Goal: Task Accomplishment & Management: Complete application form

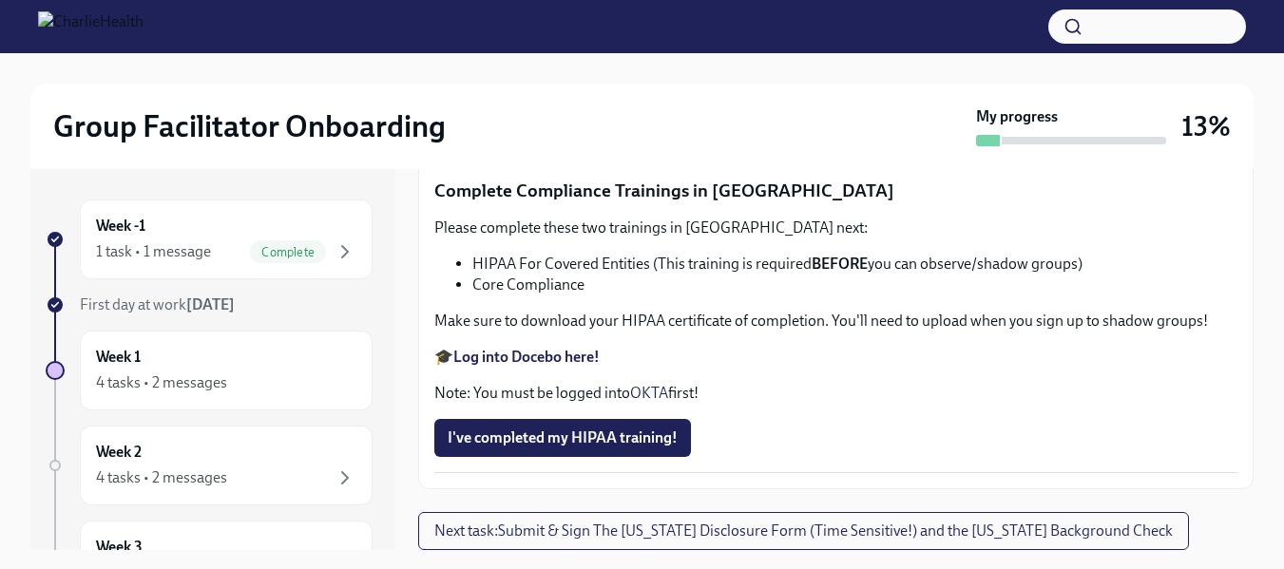
scroll to position [4635, 0]
click at [619, 443] on span "I've completed my HIPAA training!" at bounding box center [563, 438] width 230 height 19
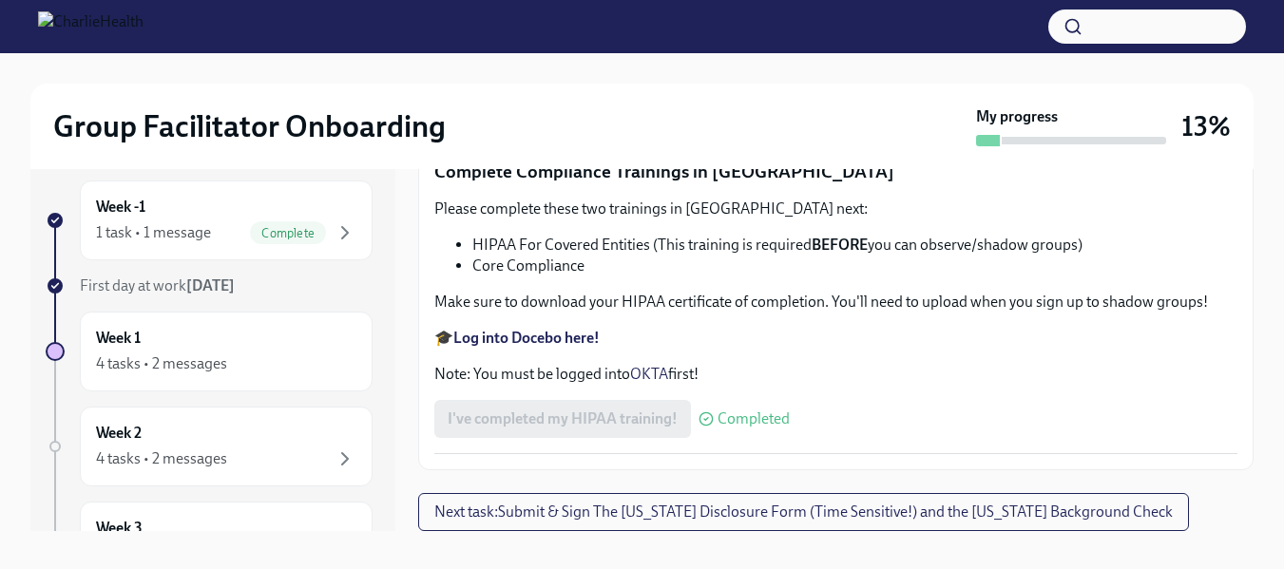
scroll to position [34, 0]
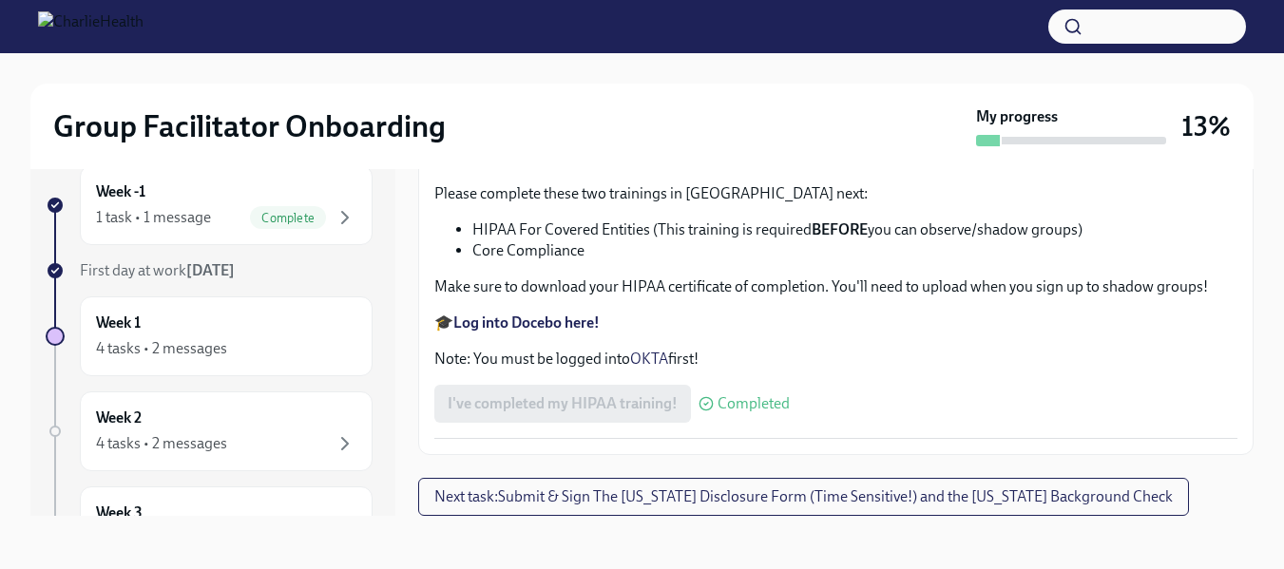
click at [786, 496] on span "Next task : Submit & Sign The [US_STATE] Disclosure Form (Time Sensitive!) and …" at bounding box center [803, 496] width 738 height 19
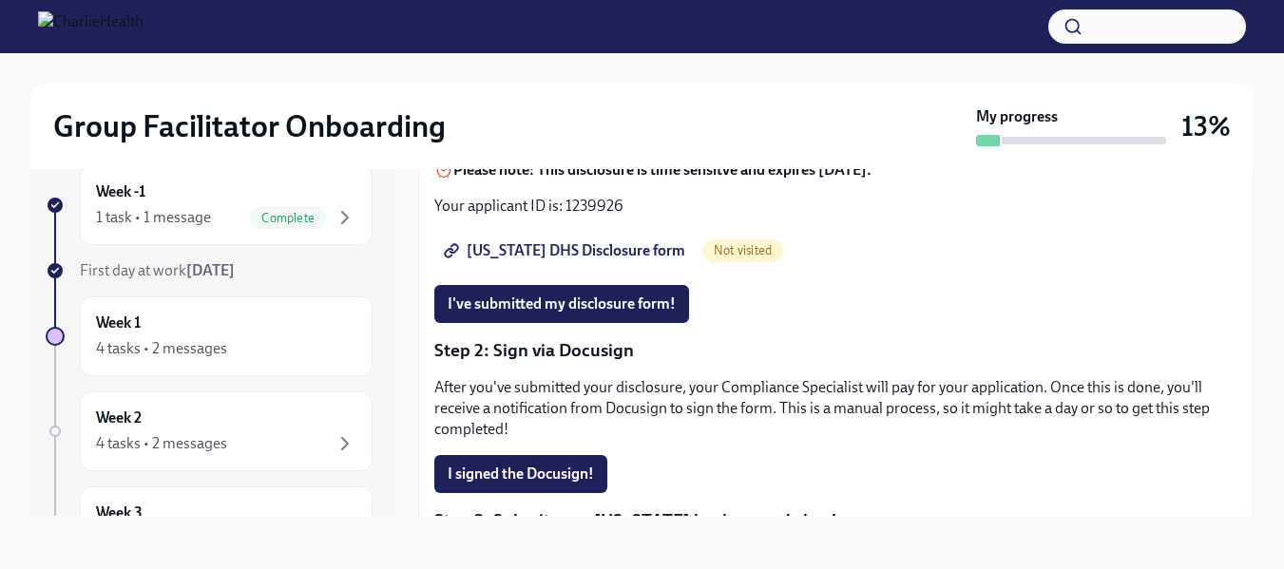
scroll to position [285, 0]
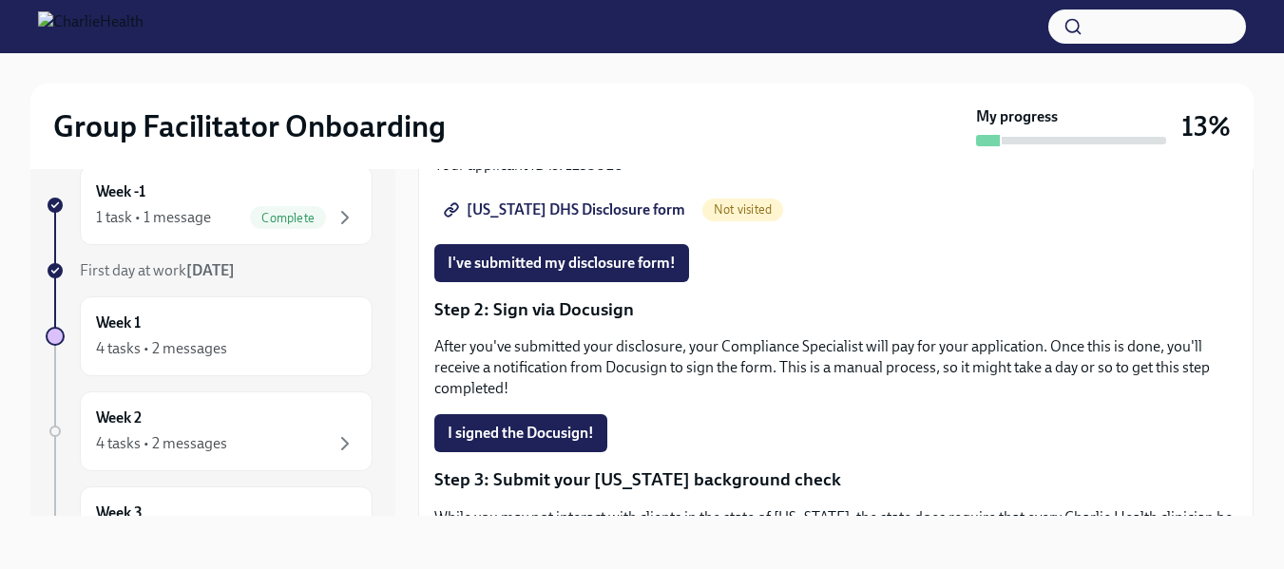
click at [543, 206] on span "[US_STATE] DHS Disclosure form" at bounding box center [567, 209] width 238 height 19
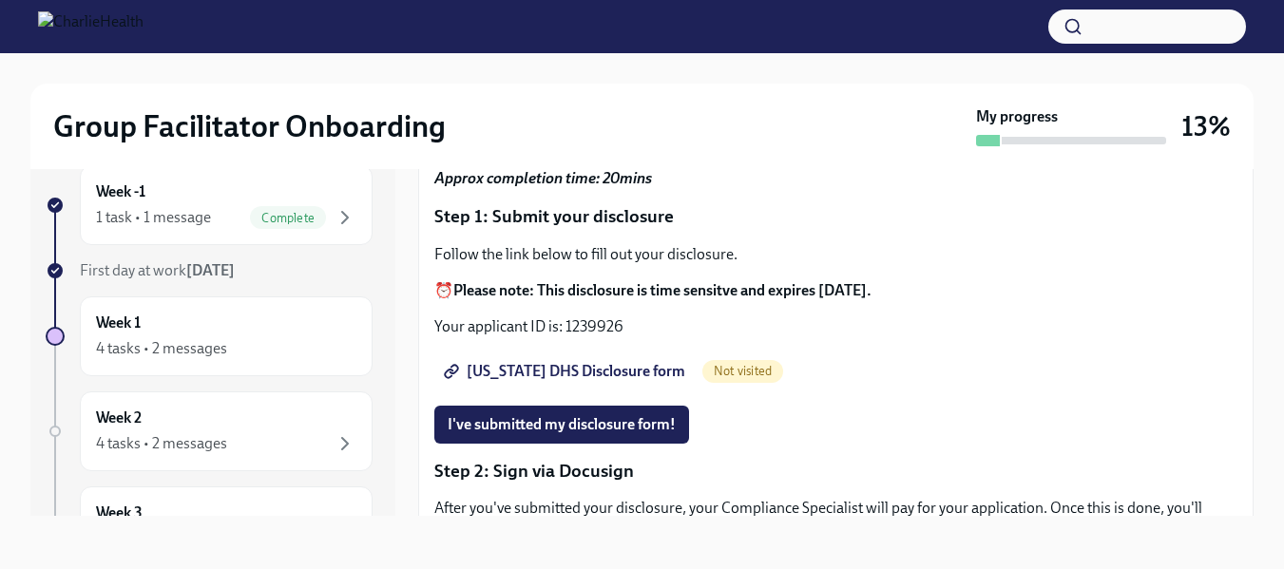
scroll to position [95, 0]
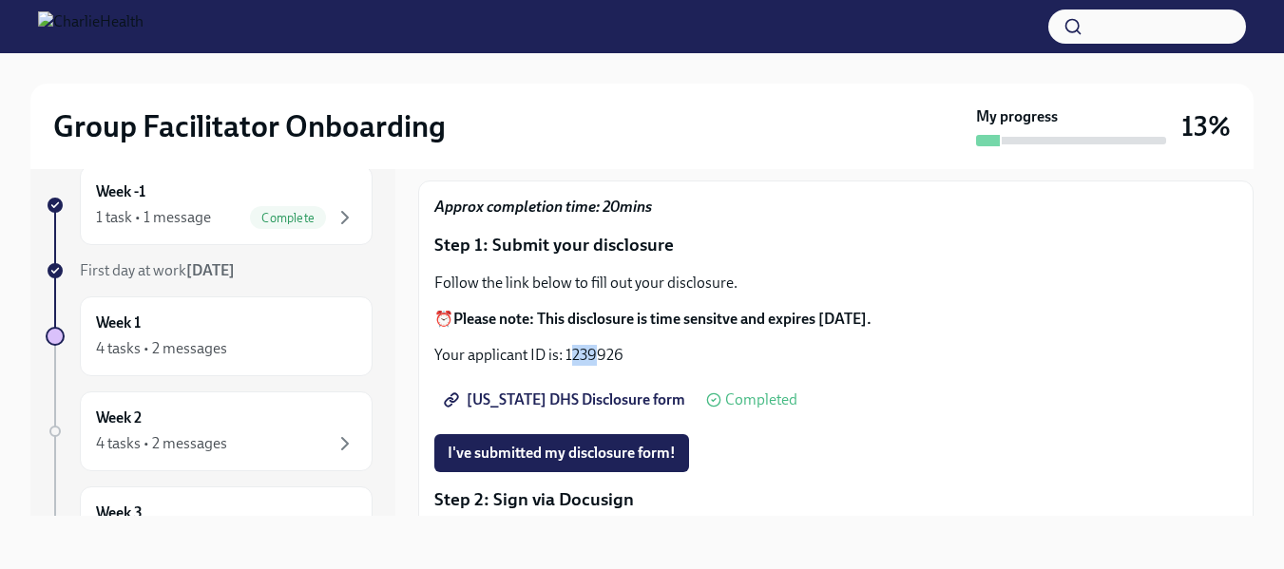
drag, startPoint x: 571, startPoint y: 356, endPoint x: 601, endPoint y: 347, distance: 31.0
click at [601, 347] on p "Your applicant ID is: 1239926" at bounding box center [835, 355] width 803 height 21
click at [571, 356] on p "Your applicant ID is: 1239926" at bounding box center [835, 355] width 803 height 21
click at [569, 354] on p "Your applicant ID is: 1239926" at bounding box center [835, 355] width 803 height 21
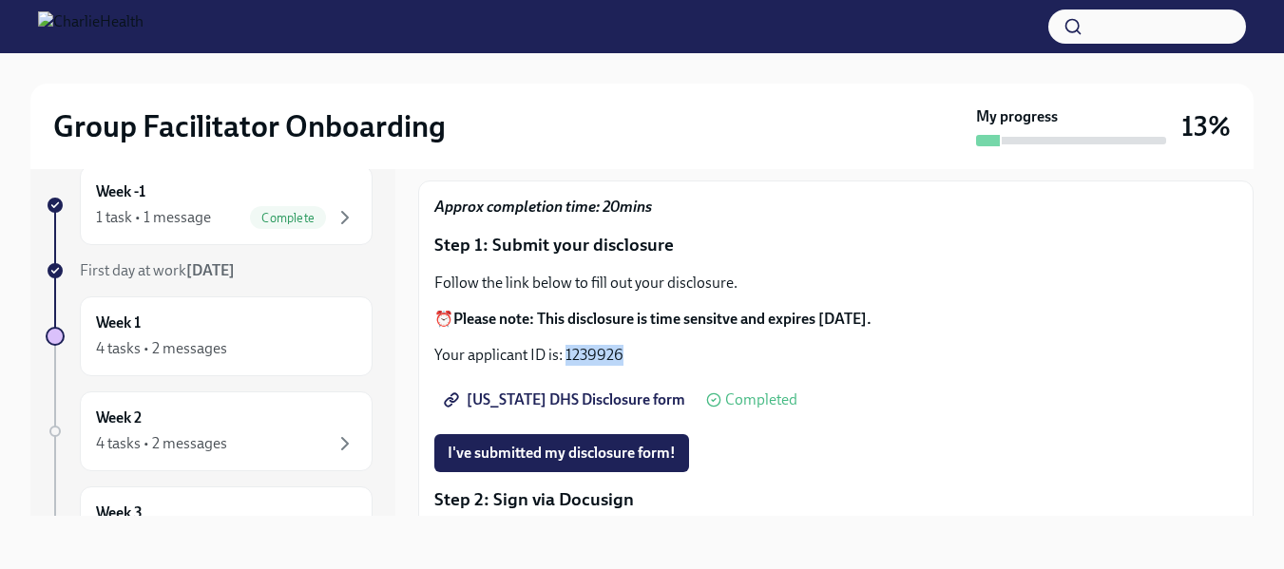
drag, startPoint x: 564, startPoint y: 356, endPoint x: 621, endPoint y: 351, distance: 57.3
click at [621, 351] on p "Your applicant ID is: 1239926" at bounding box center [835, 355] width 803 height 21
copy p "1239926"
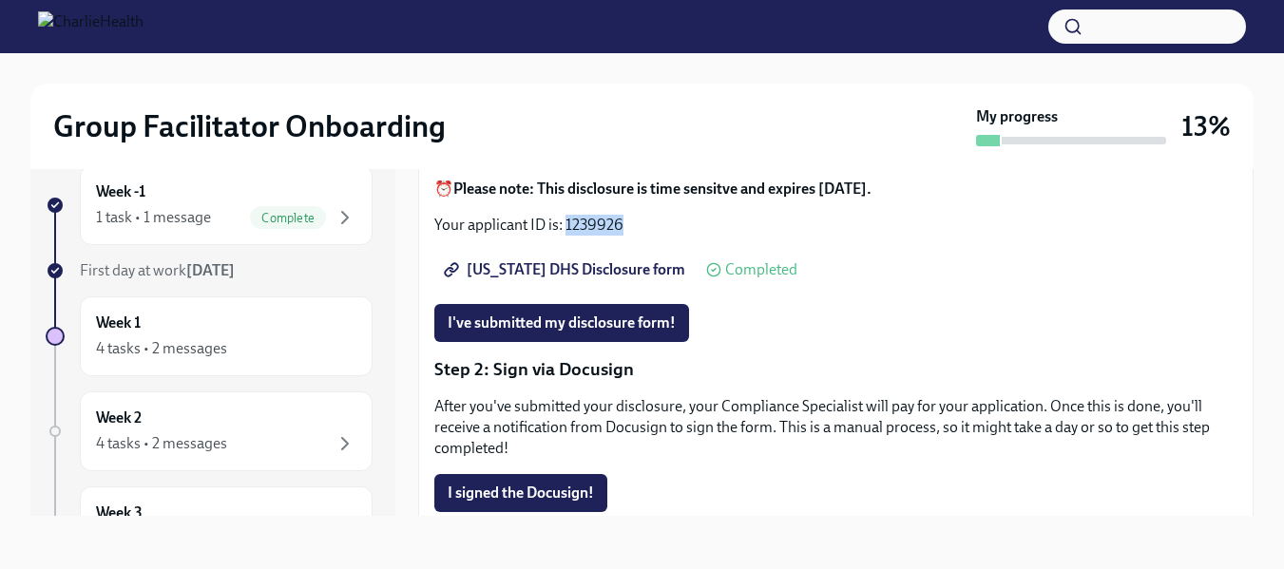
scroll to position [190, 0]
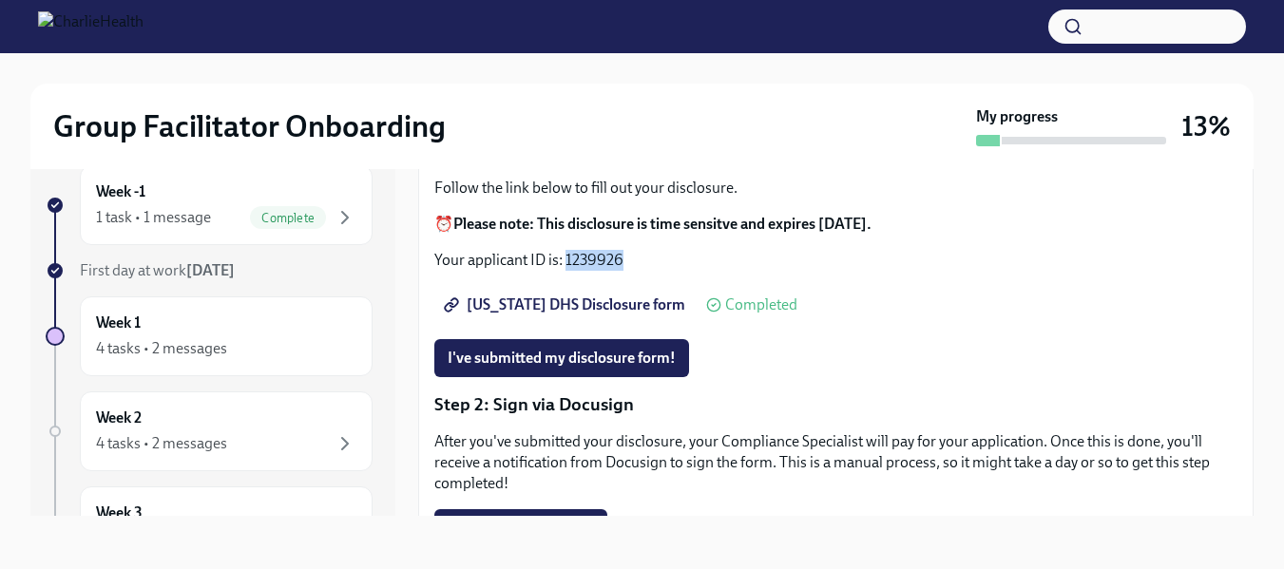
click at [611, 355] on span "I've submitted my disclosure form!" at bounding box center [562, 358] width 228 height 19
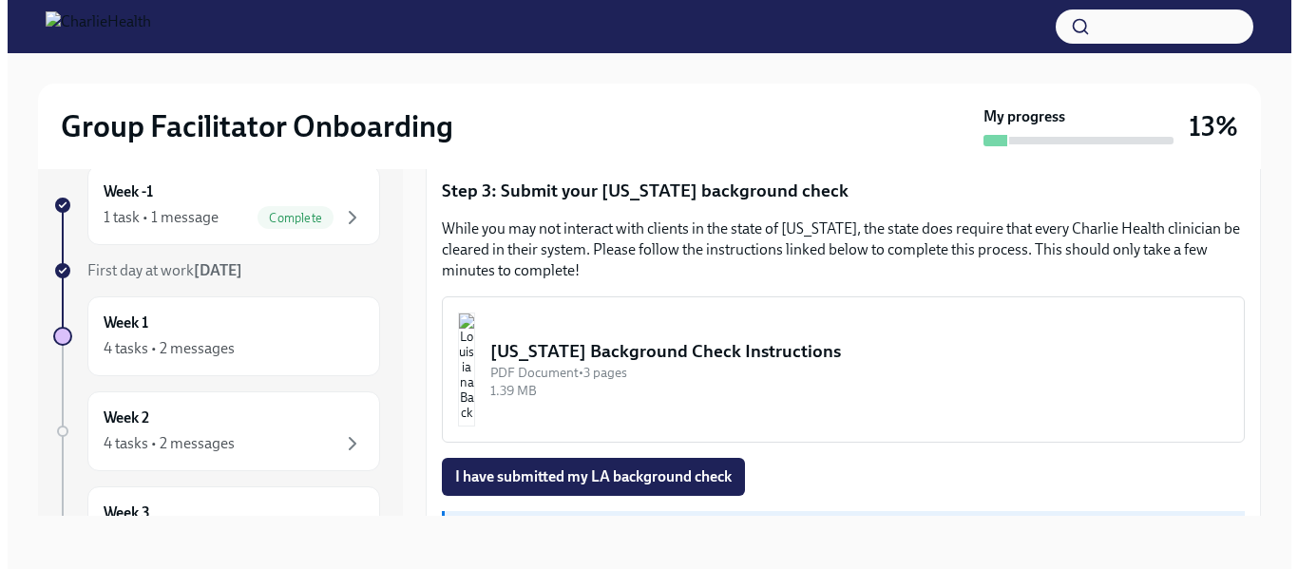
scroll to position [543, 0]
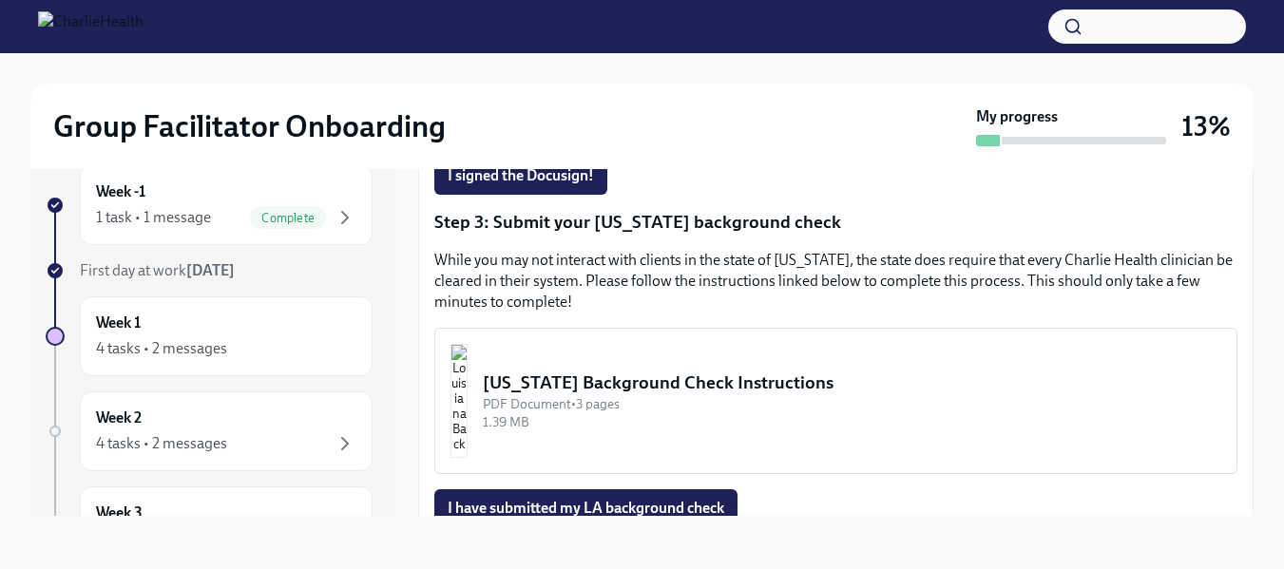
click at [640, 382] on div "[US_STATE] Background Check Instructions" at bounding box center [852, 383] width 738 height 25
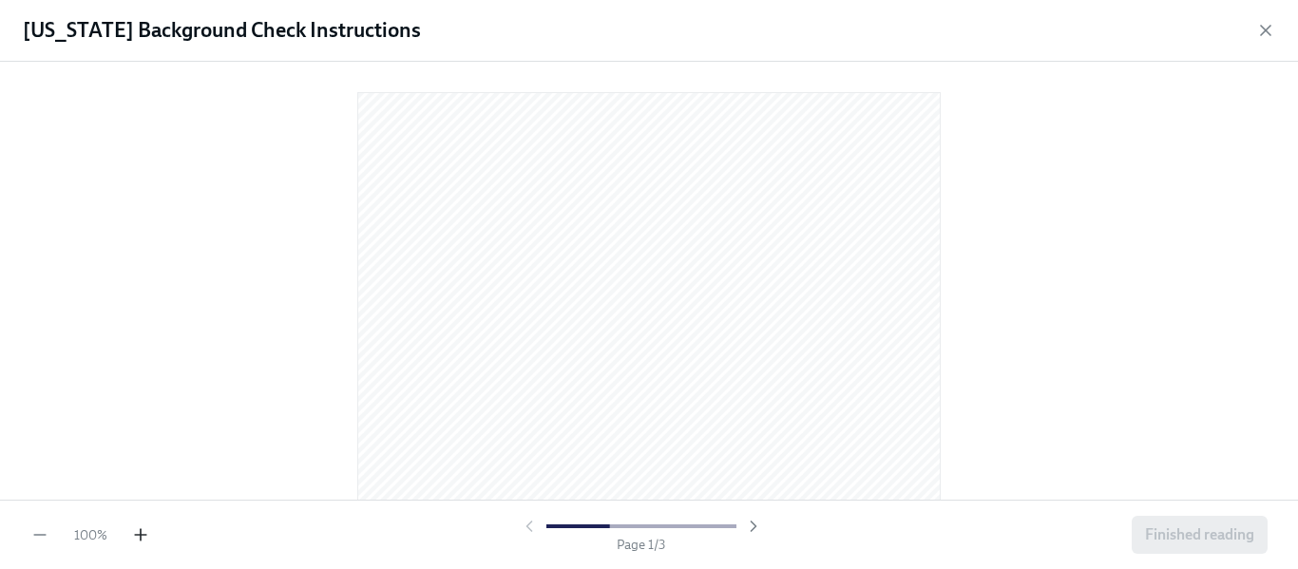
click at [131, 536] on div "100 %" at bounding box center [90, 534] width 120 height 19
click at [136, 531] on icon "button" at bounding box center [140, 534] width 19 height 19
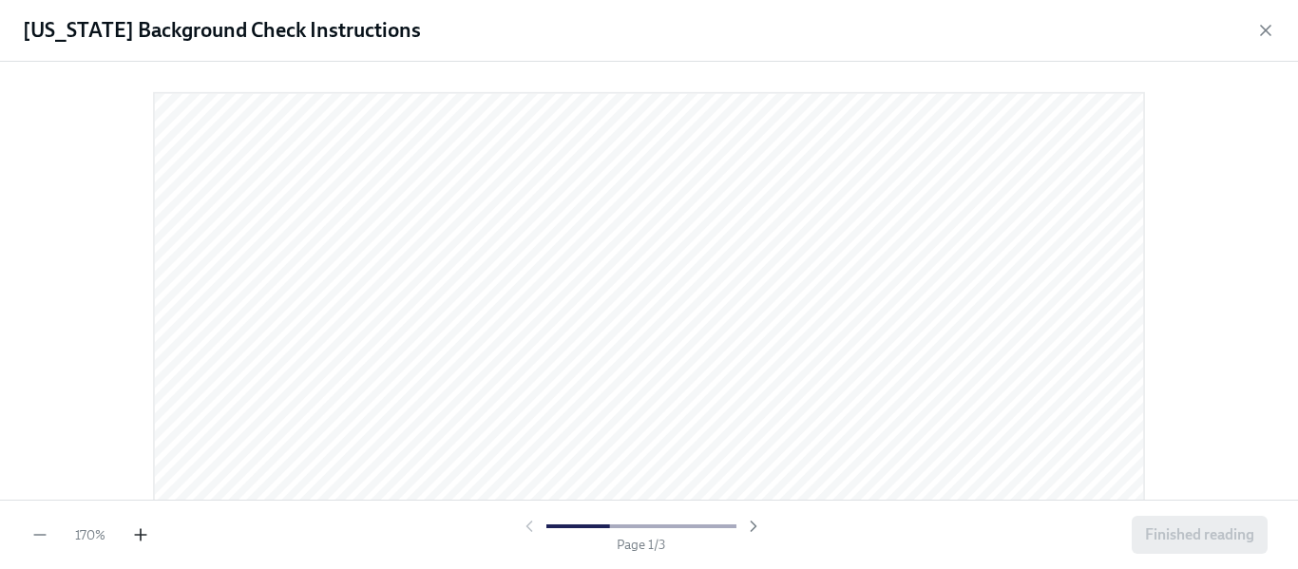
click at [136, 531] on icon "button" at bounding box center [140, 534] width 19 height 19
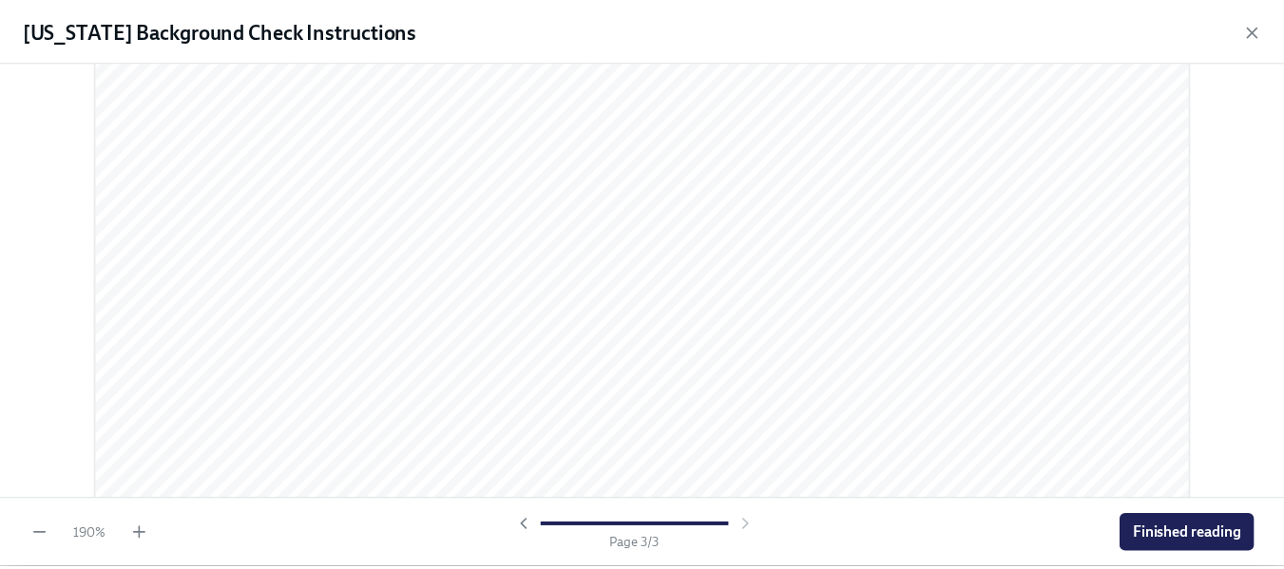
scroll to position [3923, 0]
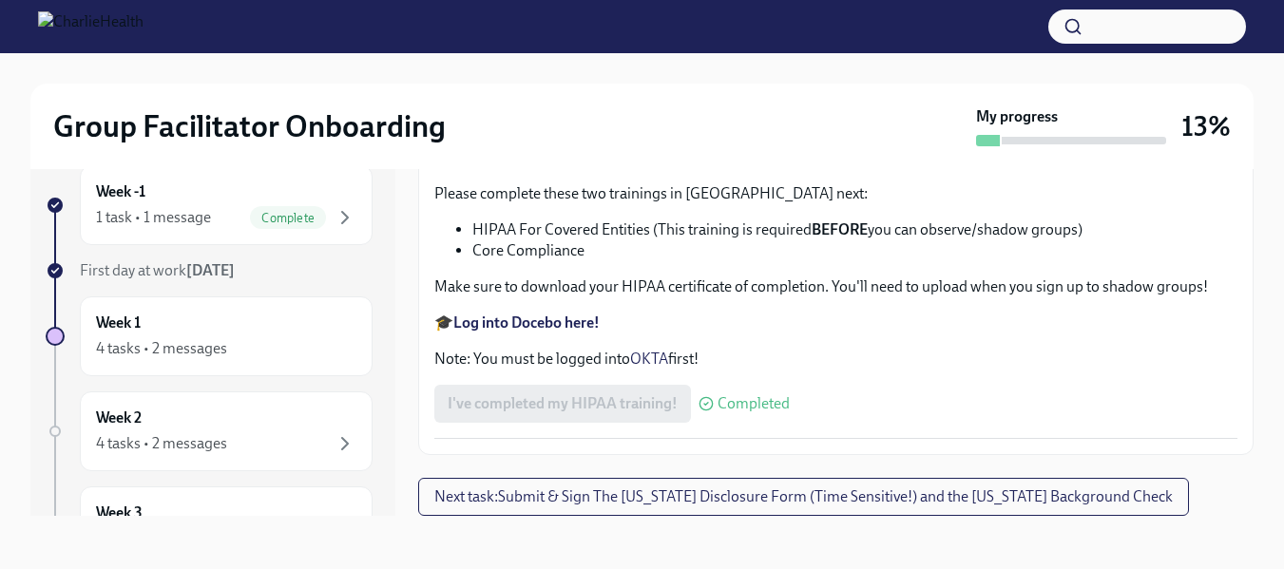
scroll to position [4635, 0]
click at [660, 493] on span "Next task : Submit & Sign The [US_STATE] Disclosure Form (Time Sensitive!) and …" at bounding box center [803, 496] width 738 height 19
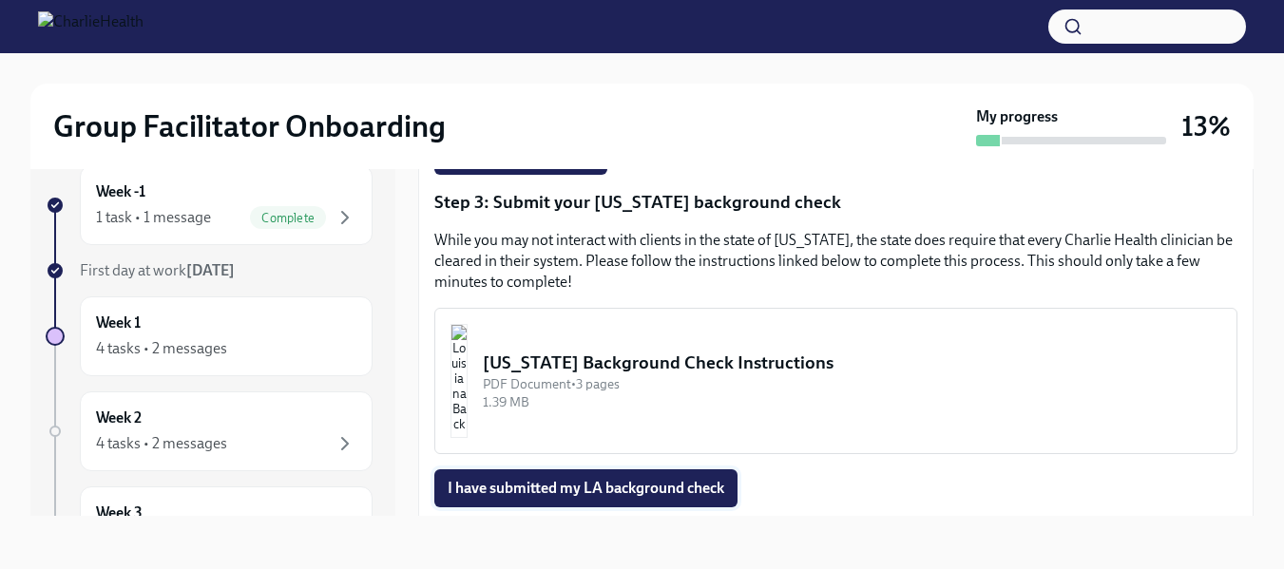
scroll to position [638, 0]
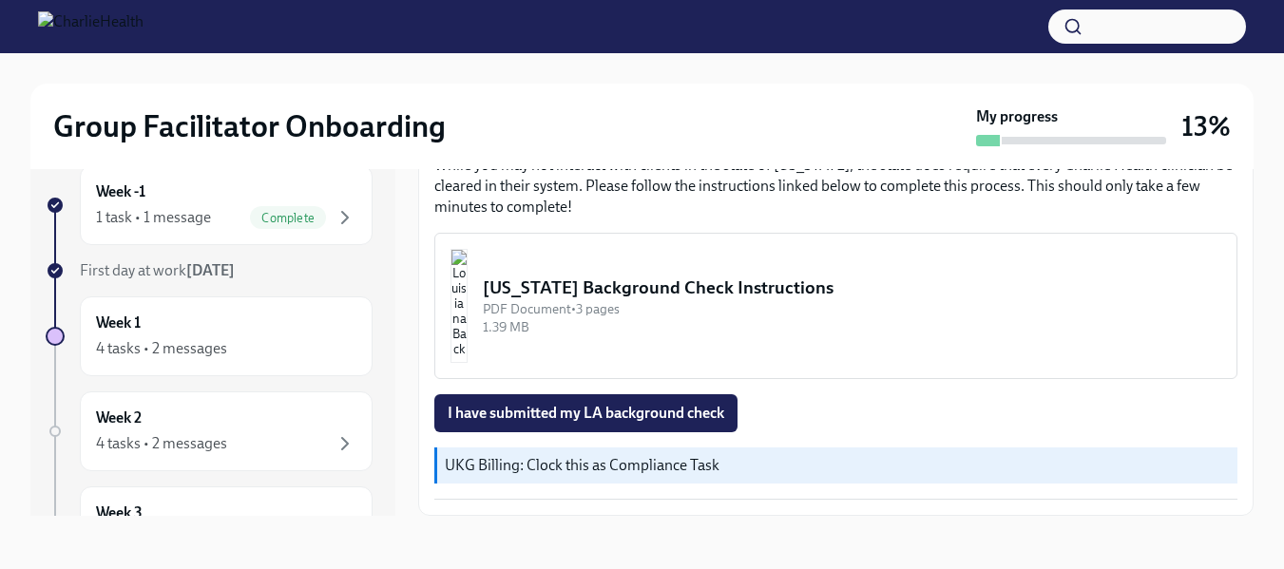
click at [617, 419] on span "I have submitted my LA background check" at bounding box center [586, 413] width 277 height 19
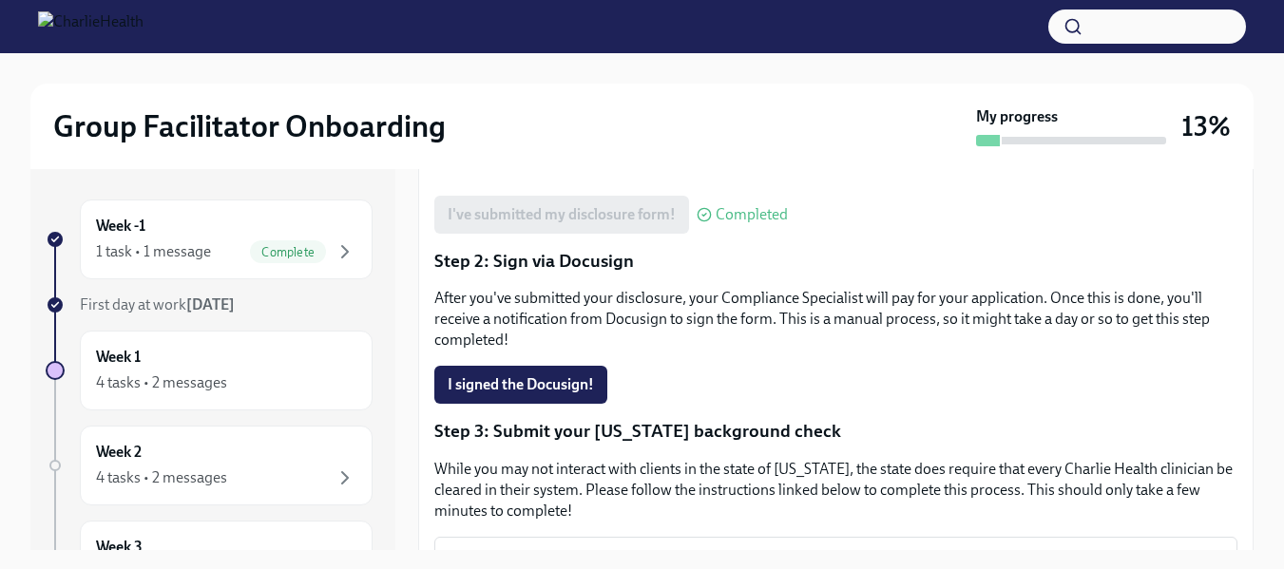
scroll to position [0, 0]
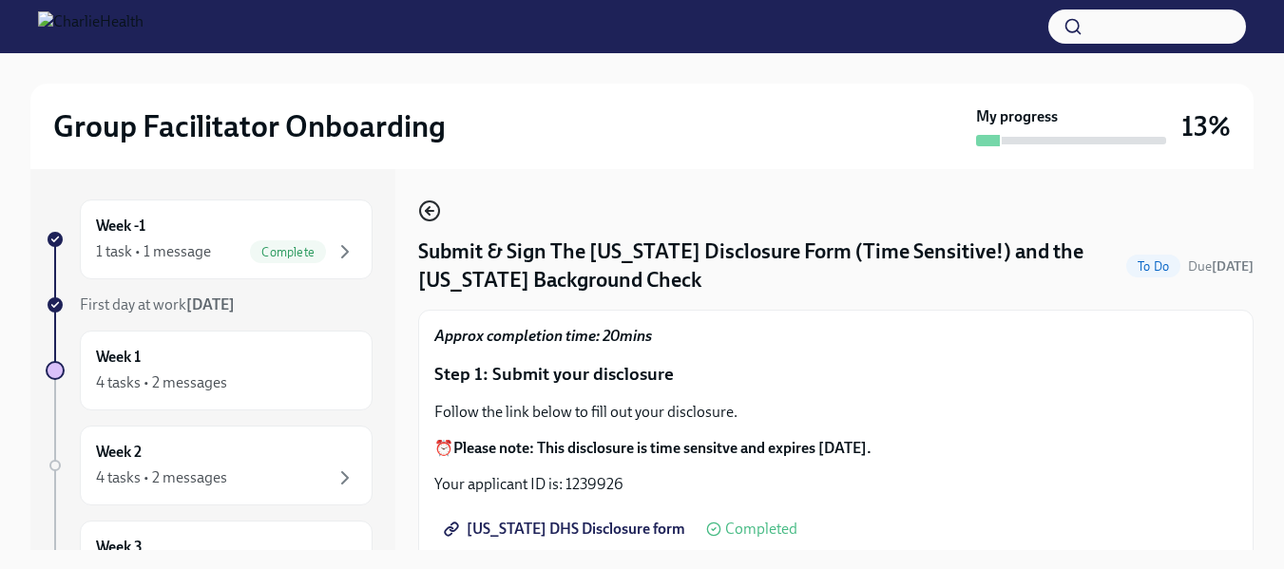
click at [438, 214] on circle "button" at bounding box center [429, 210] width 19 height 19
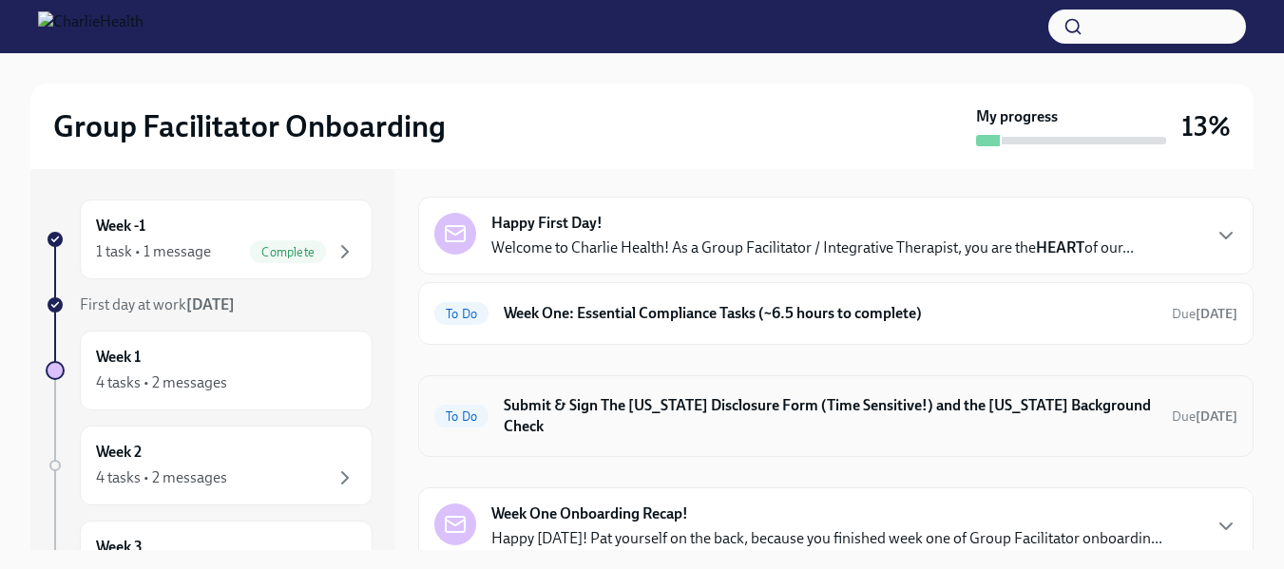
scroll to position [134, 0]
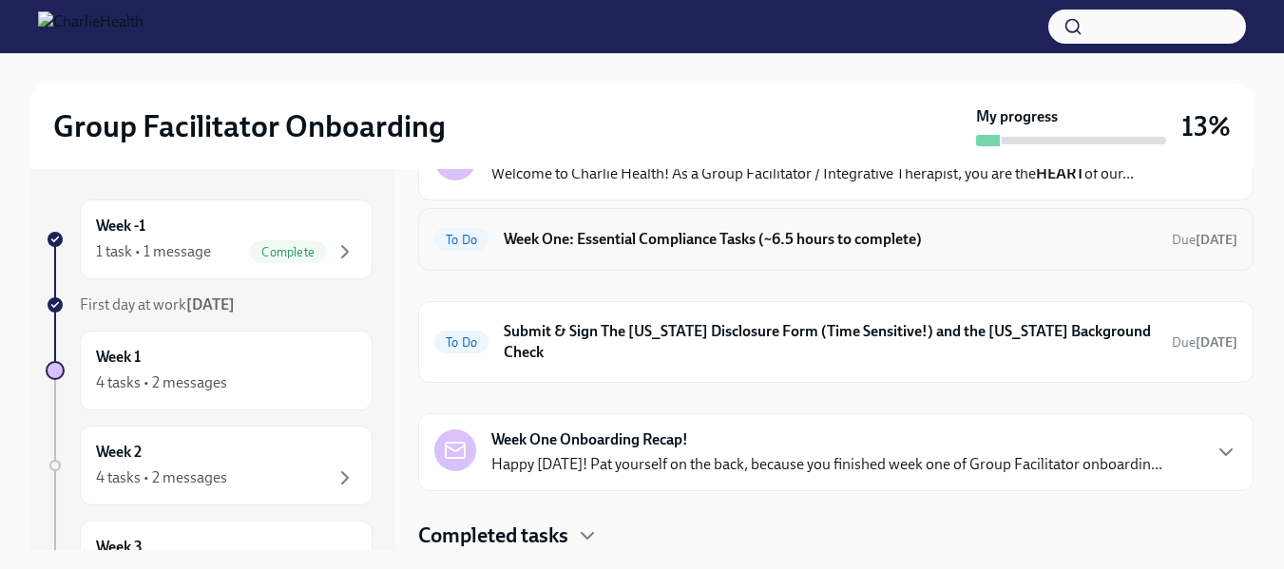
click at [663, 246] on h6 "Week One: Essential Compliance Tasks (~6.5 hours to complete)" at bounding box center [830, 239] width 653 height 21
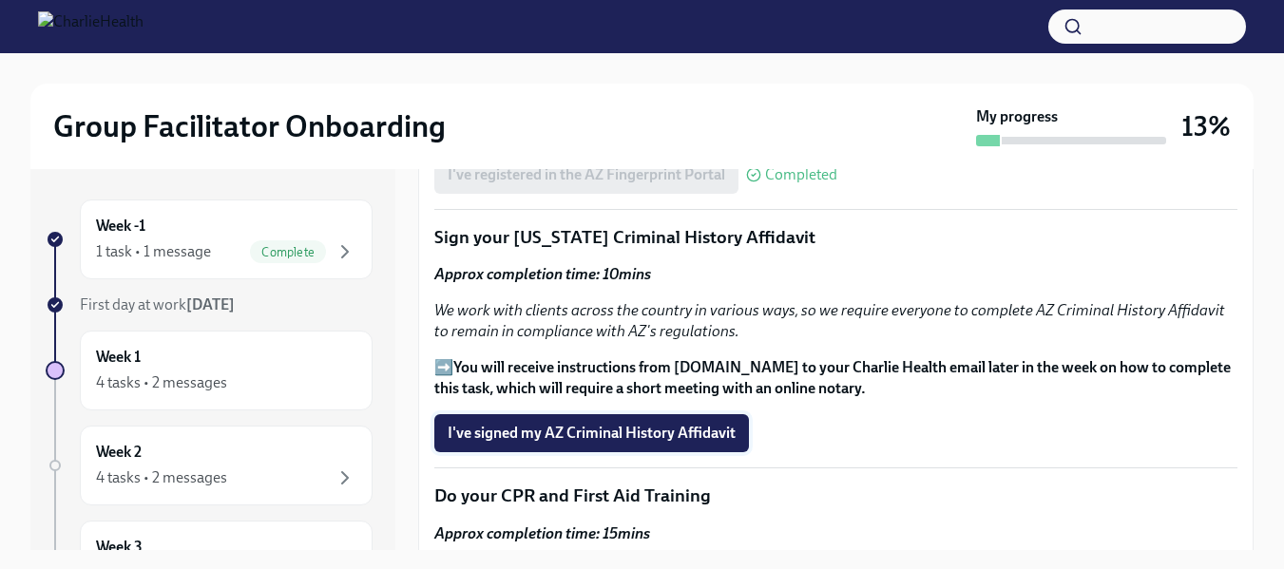
scroll to position [2186, 0]
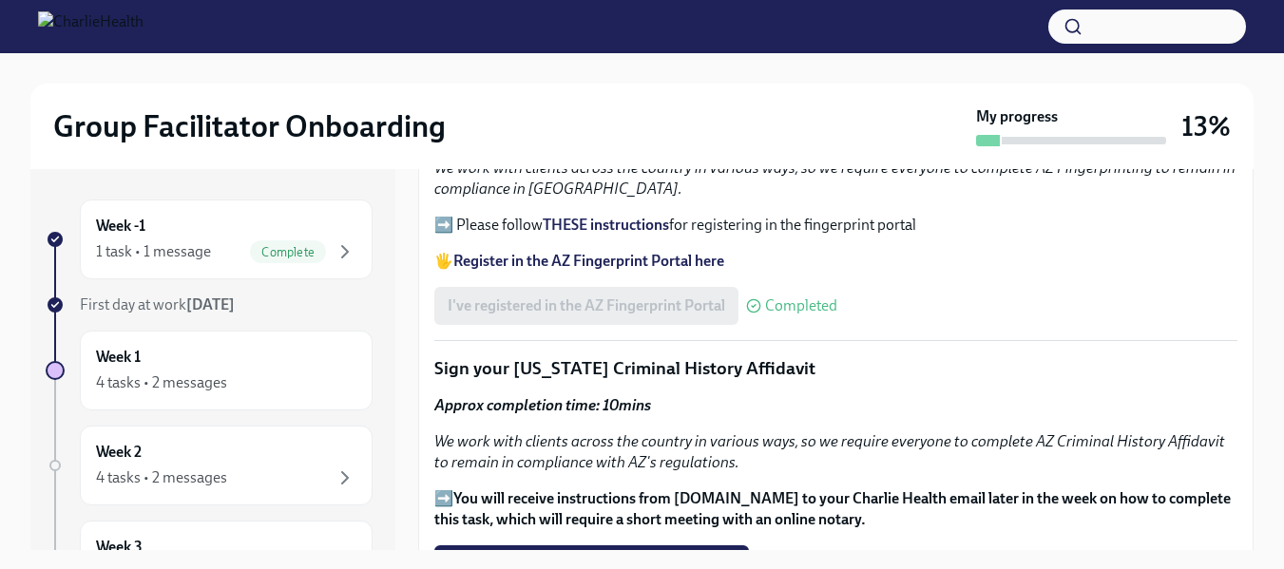
scroll to position [2186, 0]
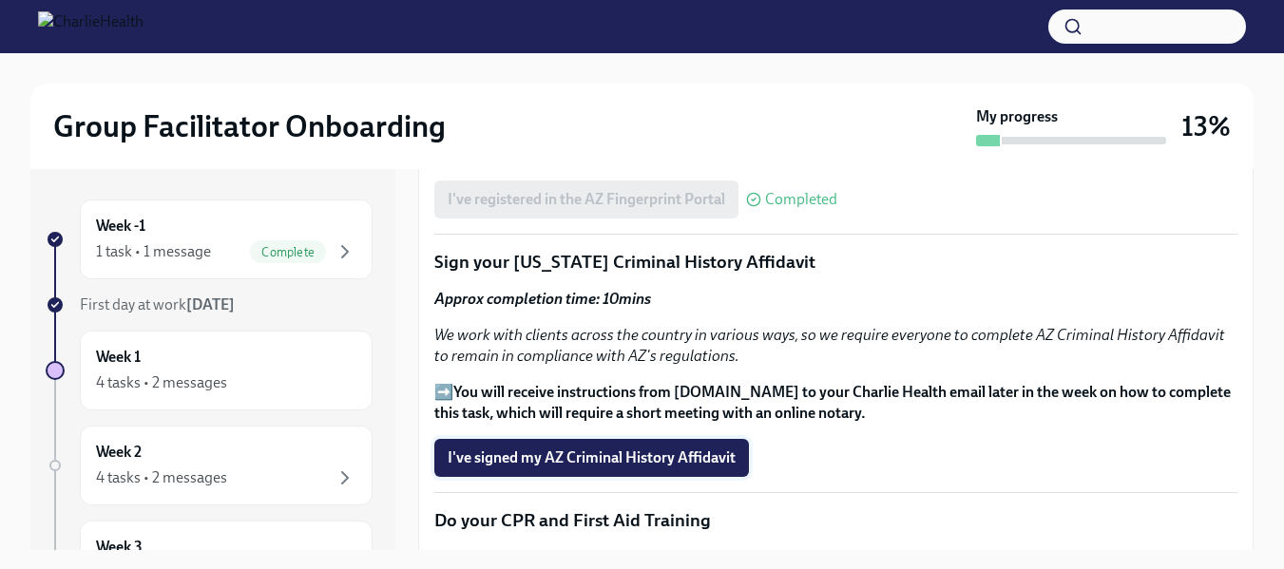
click at [615, 459] on span "I've signed my AZ Criminal History Affidavit" at bounding box center [592, 458] width 288 height 19
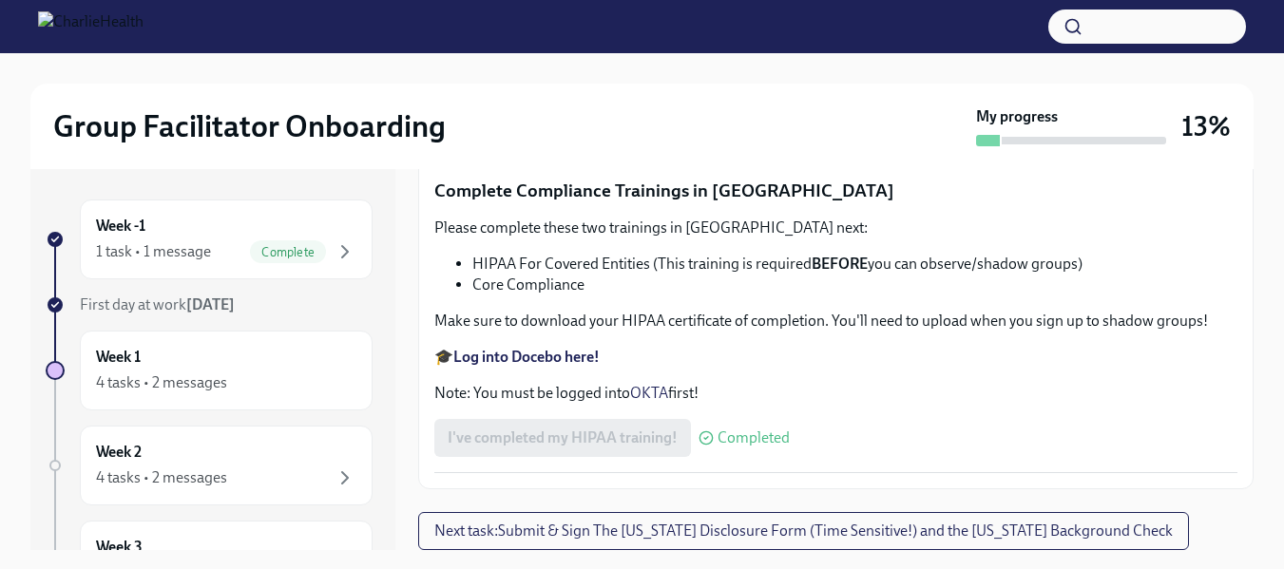
scroll to position [3611, 0]
click at [535, 35] on strong "Log into Relias here" at bounding box center [517, 26] width 129 height 18
click at [641, 138] on span "Upload [US_STATE] Mandated Reporter Certificate" at bounding box center [624, 128] width 353 height 19
click at [0, 0] on input "Upload [US_STATE] Mandated Reporter Certificate" at bounding box center [0, 0] width 0 height 0
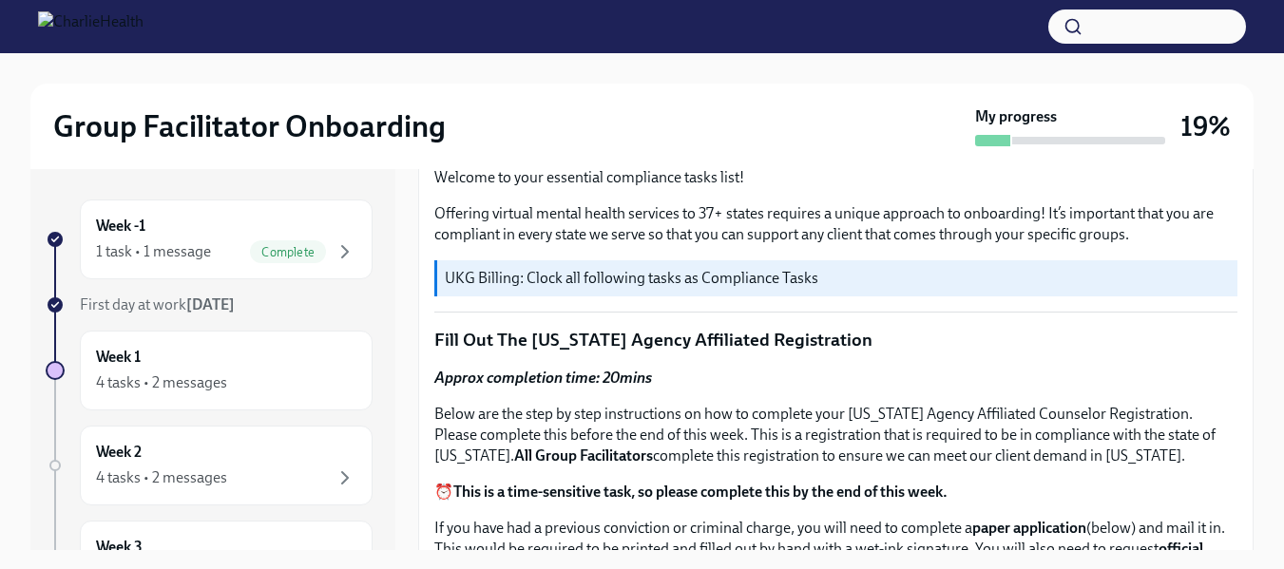
scroll to position [665, 0]
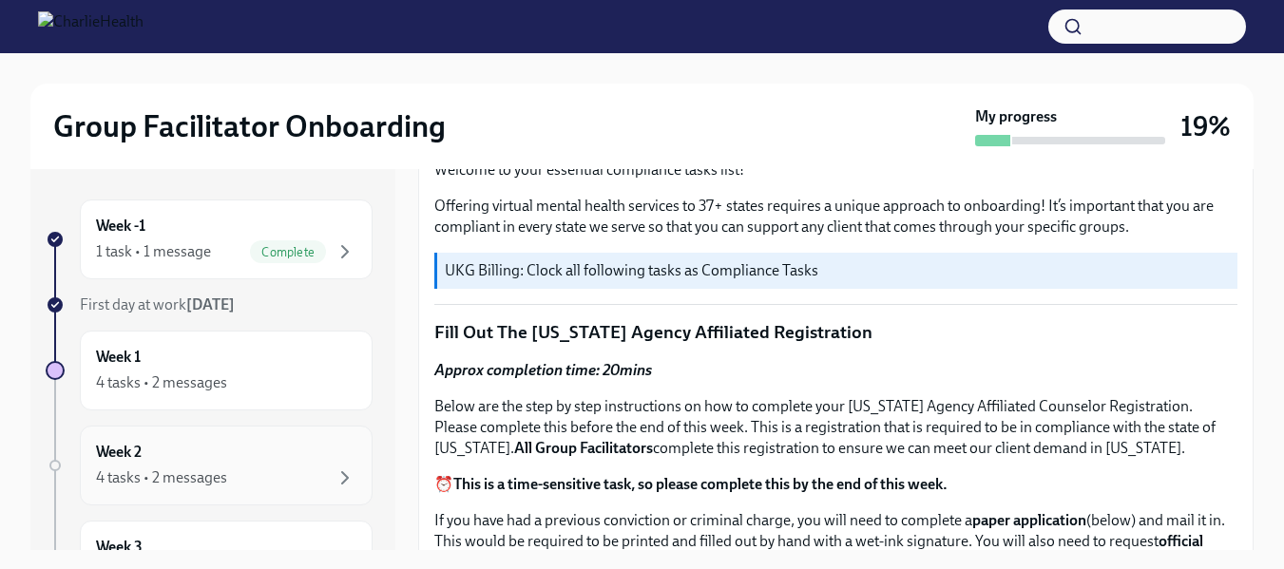
click at [304, 469] on div "4 tasks • 2 messages" at bounding box center [226, 478] width 260 height 23
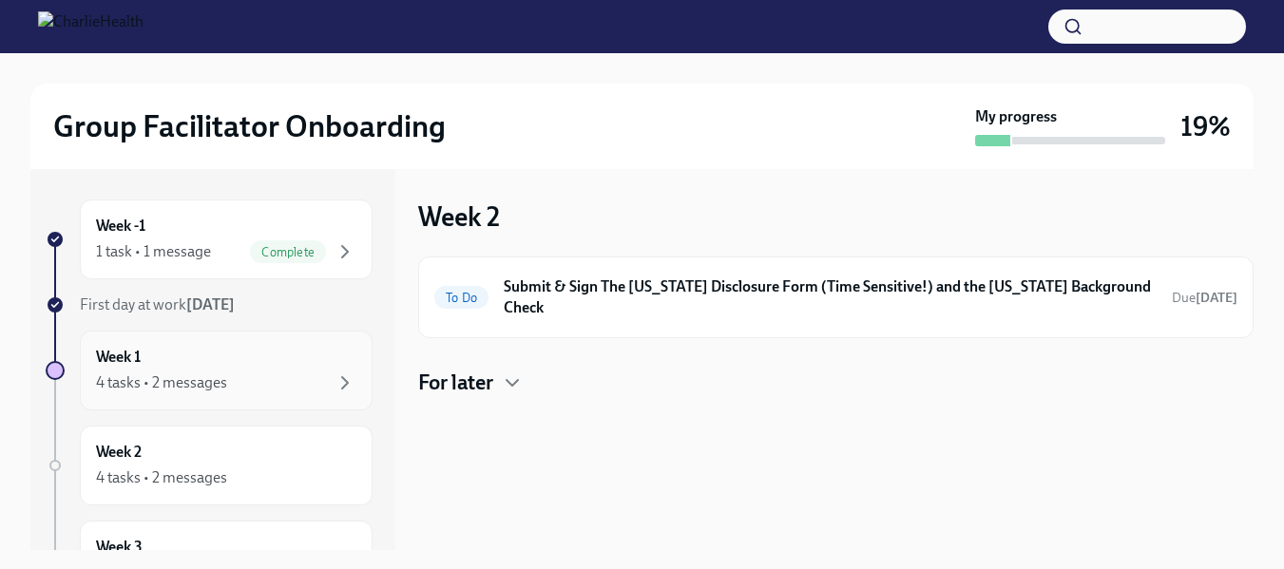
click at [290, 388] on div "4 tasks • 2 messages" at bounding box center [226, 383] width 260 height 23
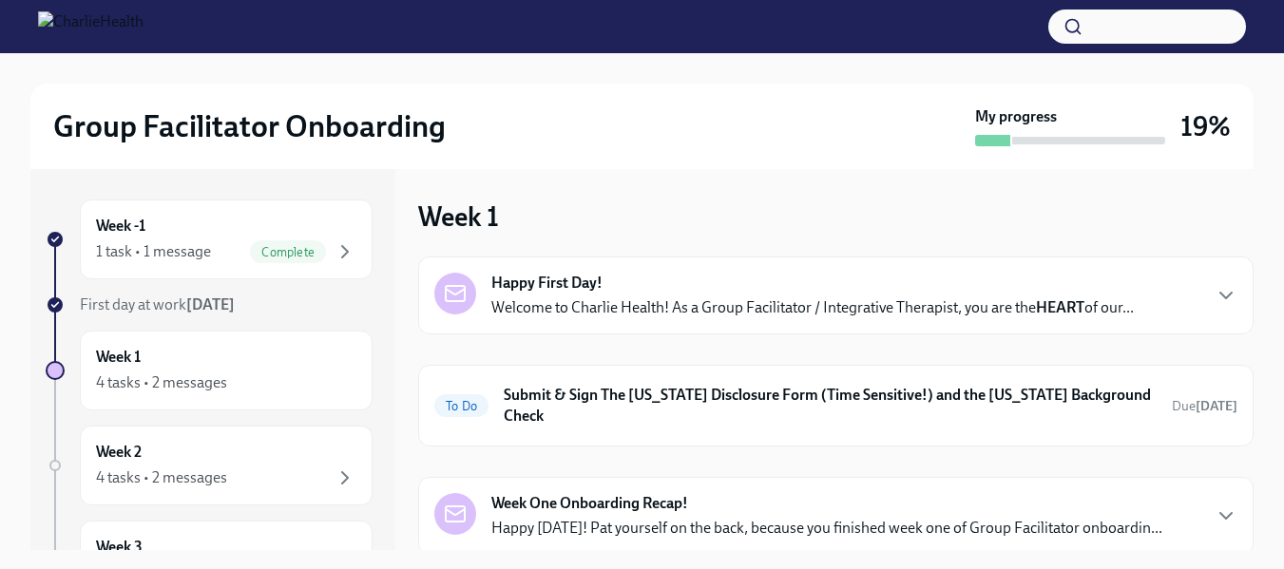
scroll to position [64, 0]
